Goal: Information Seeking & Learning: Find specific page/section

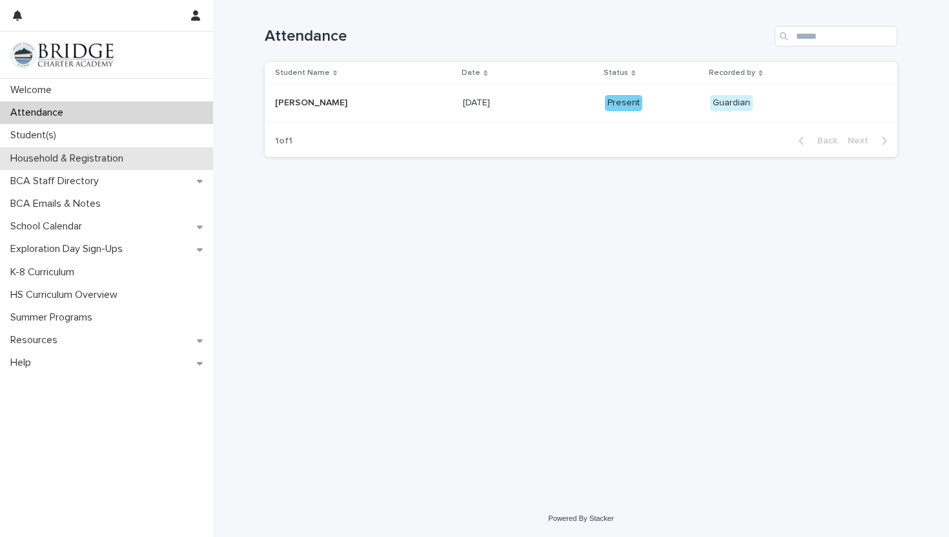
click at [66, 156] on p "Household & Registration" at bounding box center [69, 158] width 129 height 12
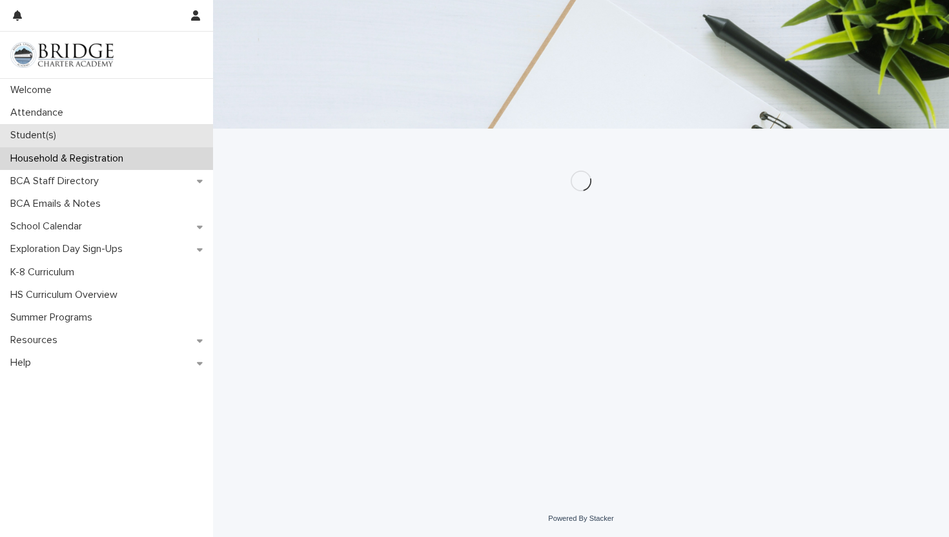
click at [67, 135] on div "Student(s)" at bounding box center [106, 135] width 213 height 23
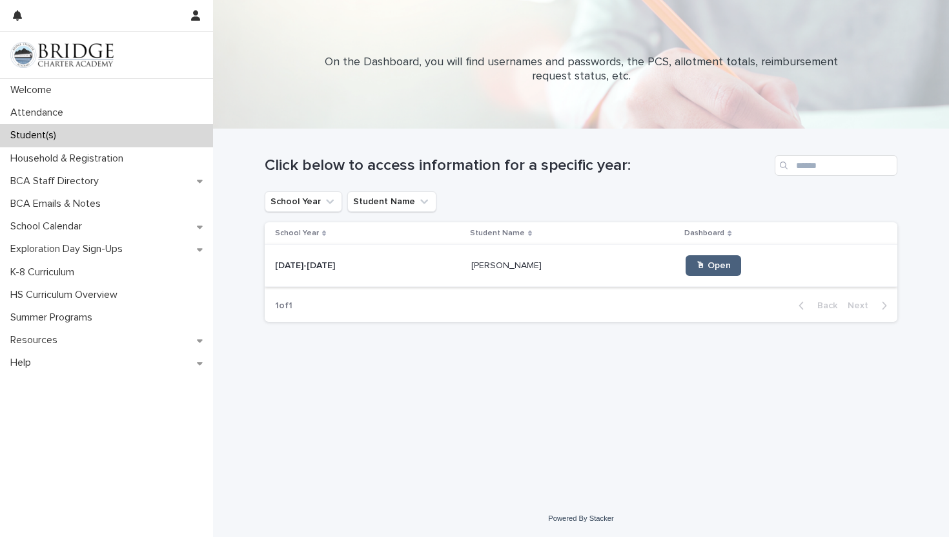
click at [686, 264] on link "🖱 Open" at bounding box center [714, 265] width 56 height 21
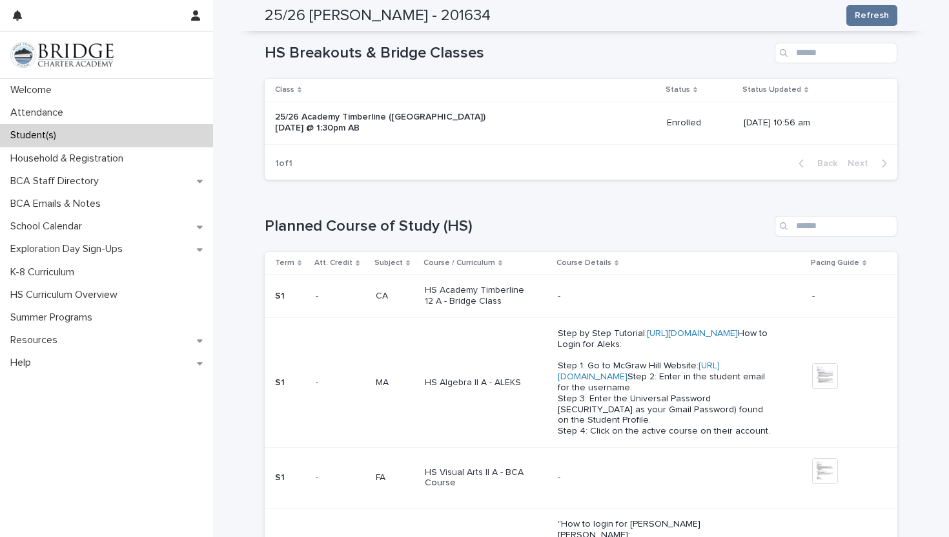
scroll to position [525, 0]
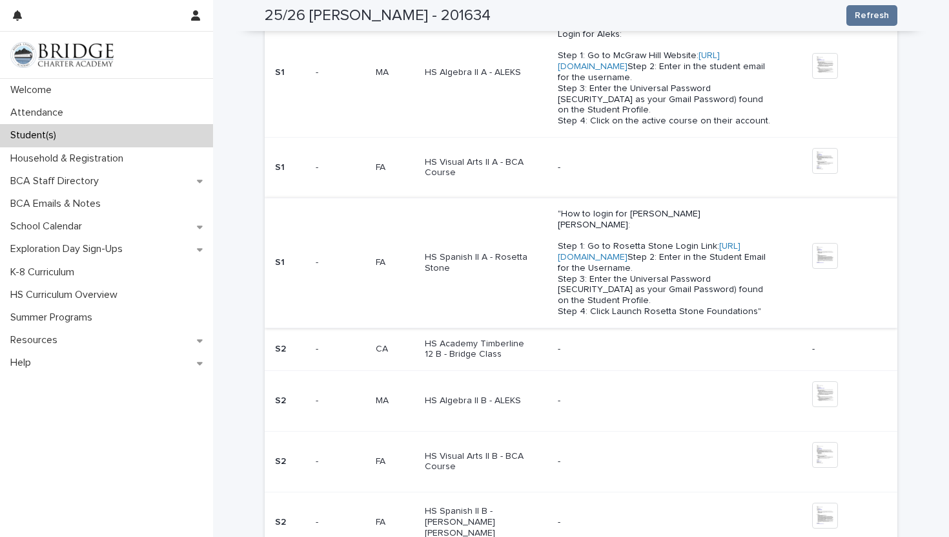
click at [584, 262] on link "[URL][DOMAIN_NAME]" at bounding box center [649, 252] width 183 height 20
